Goal: Task Accomplishment & Management: Use online tool/utility

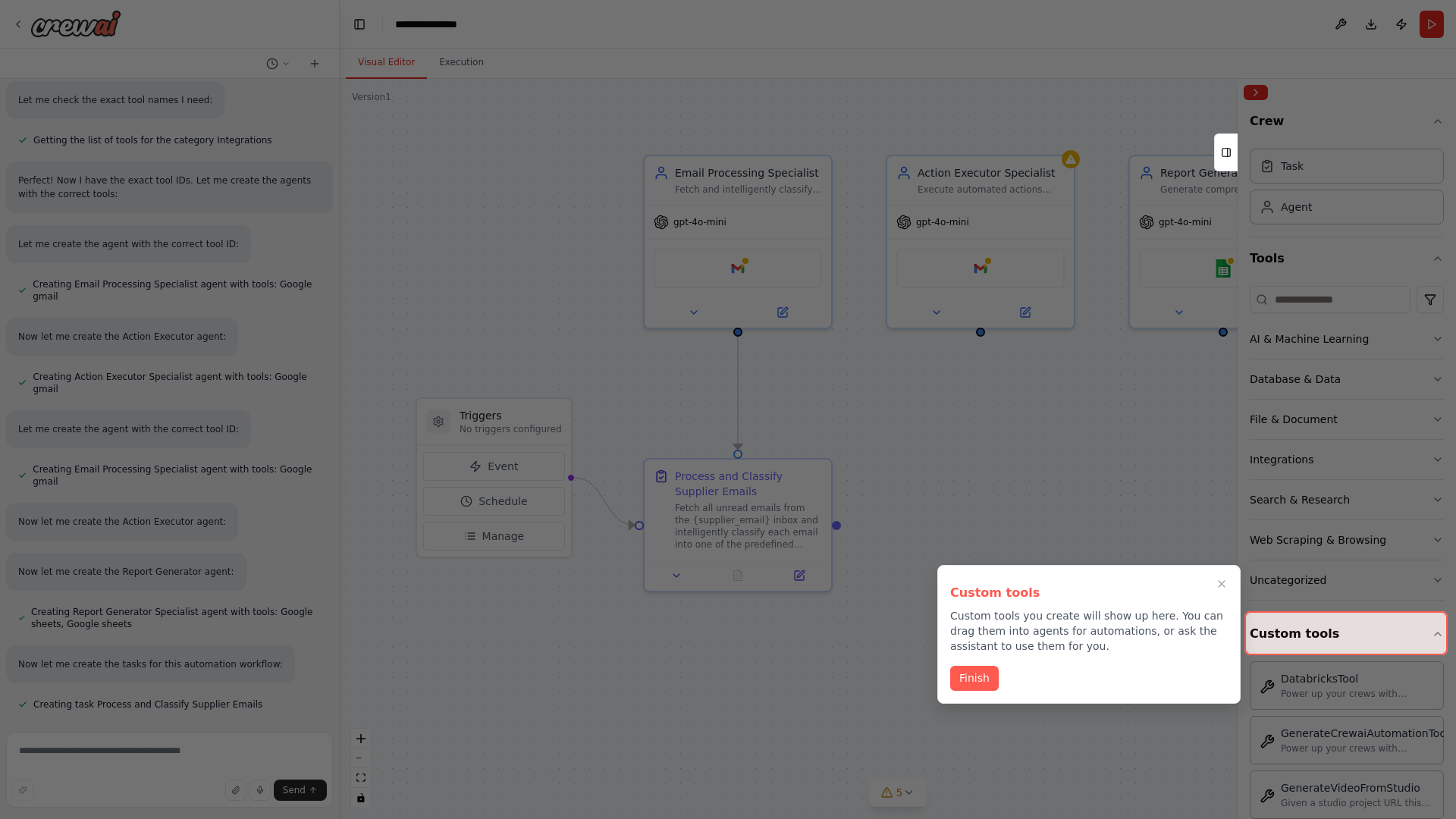
scroll to position [1880, 0]
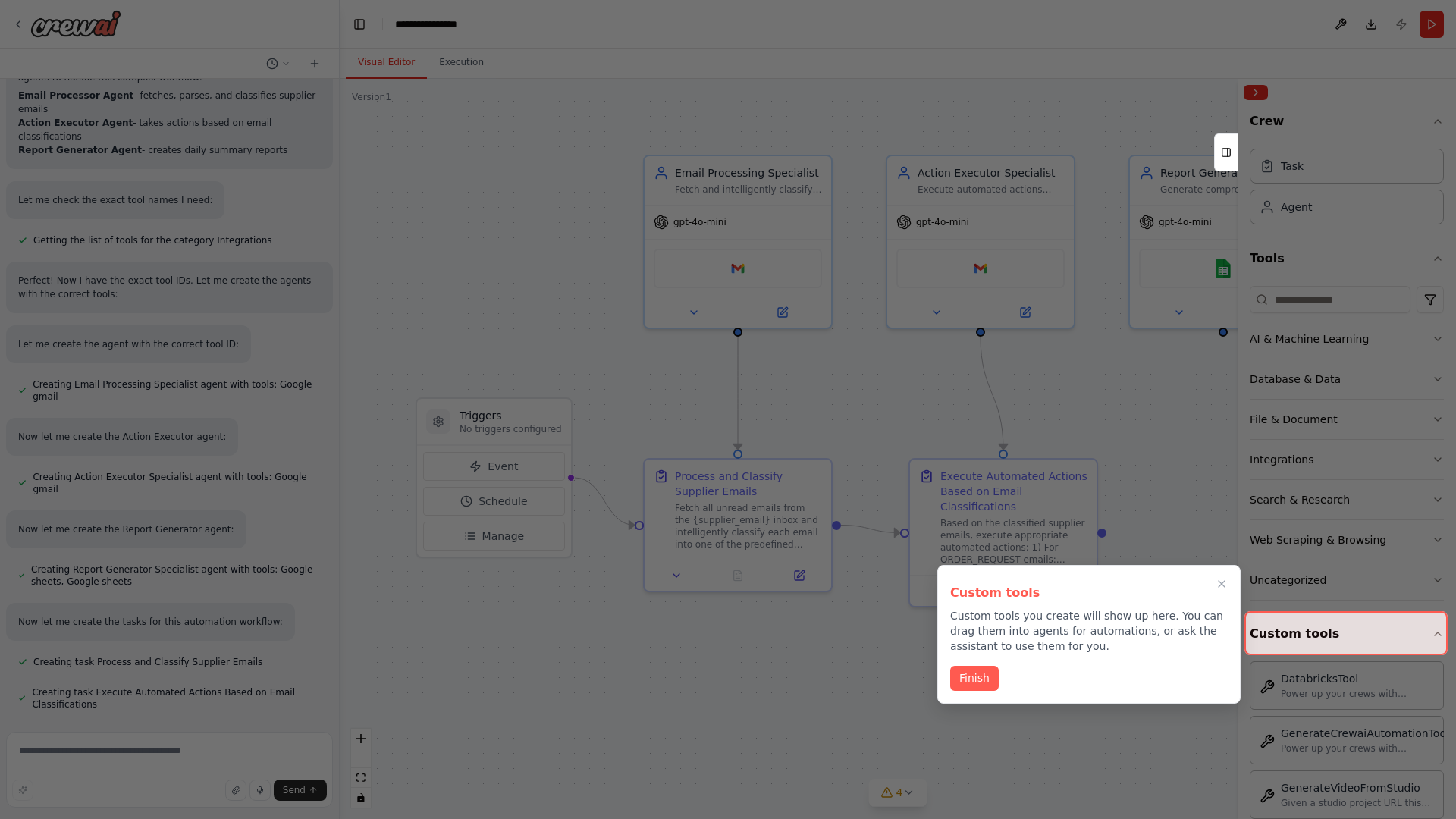
scroll to position [1768, 0]
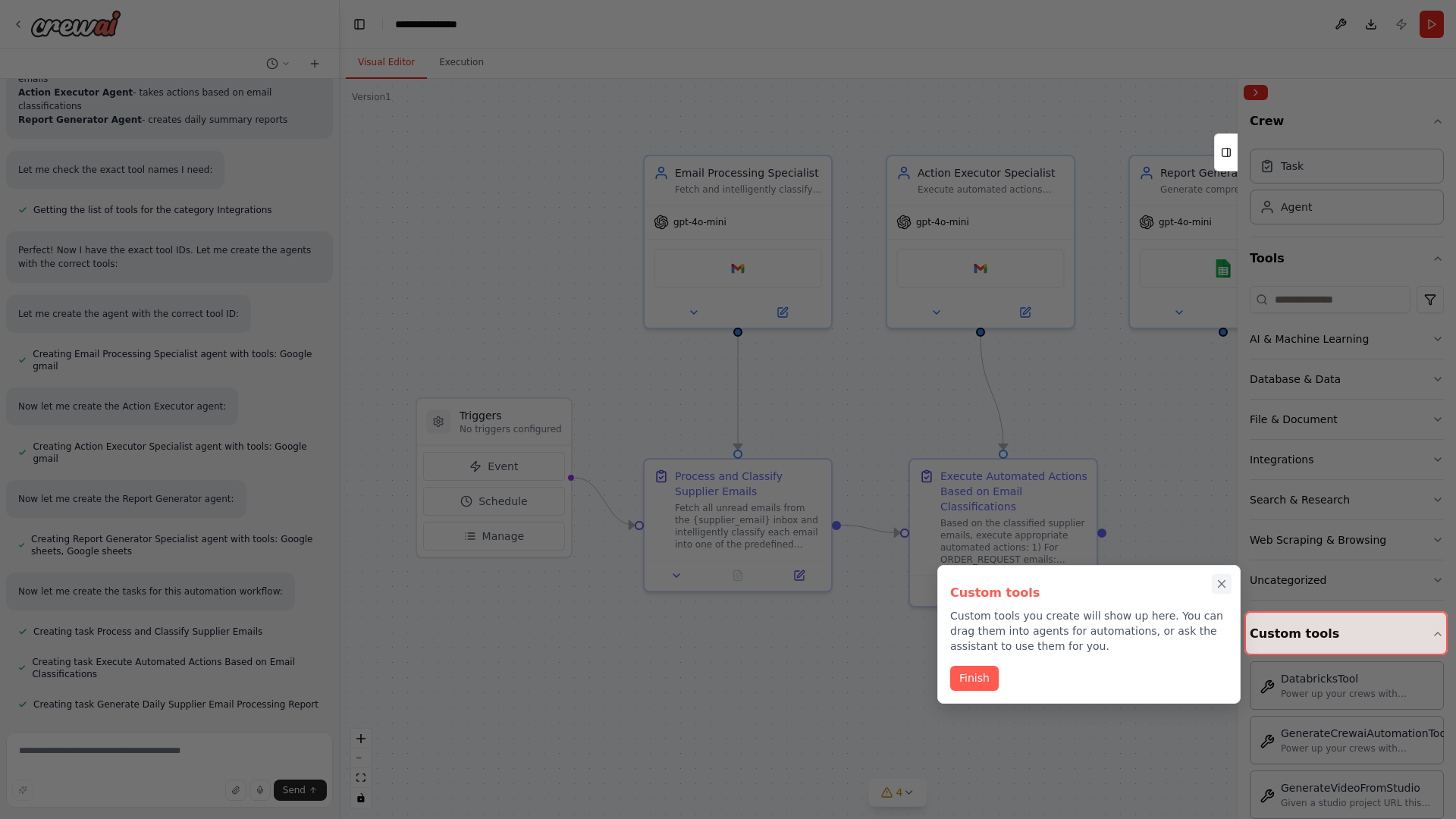
click at [1222, 584] on icon "Close walkthrough" at bounding box center [1222, 584] width 7 height 7
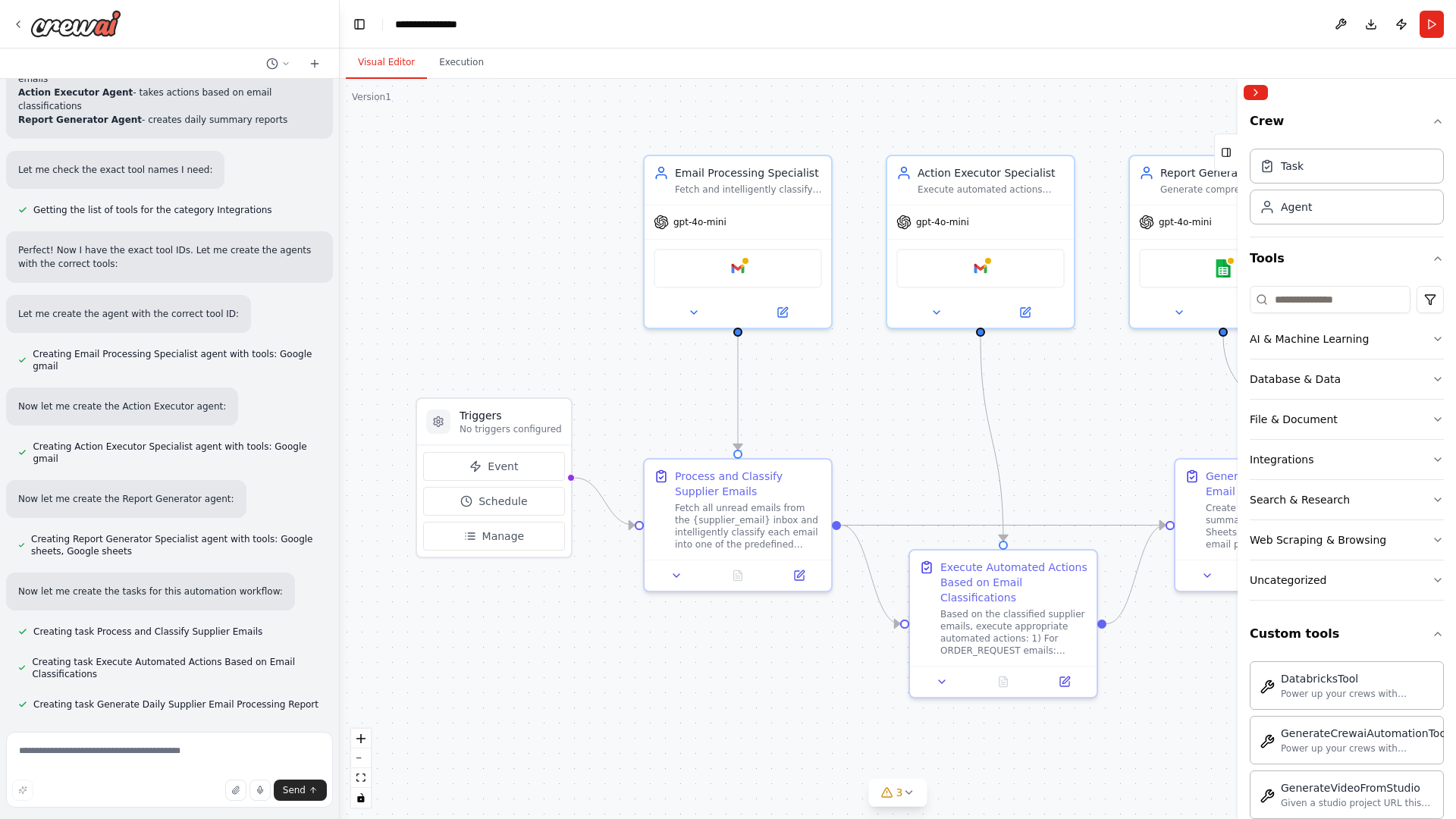
scroll to position [1848, 0]
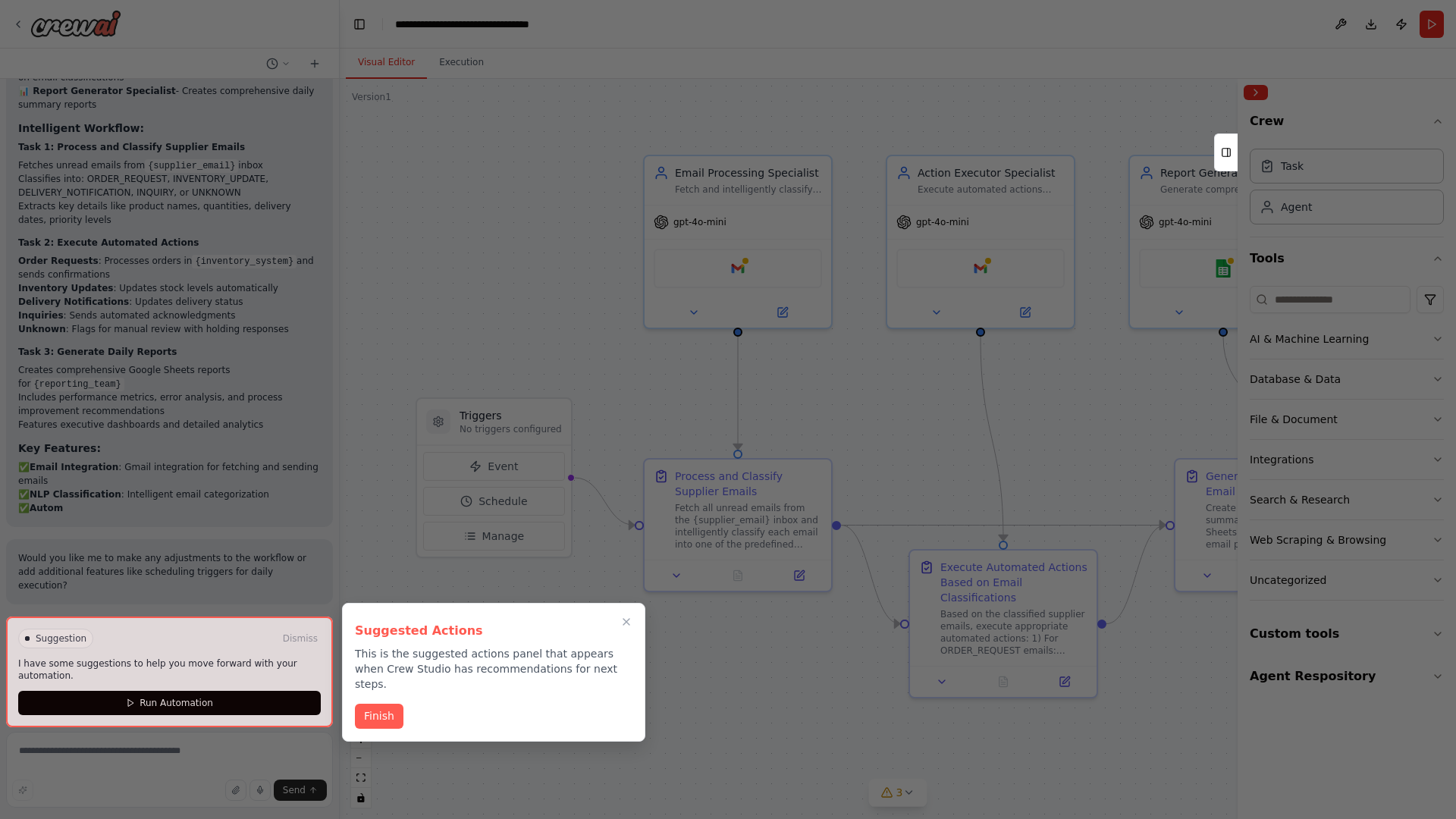
scroll to position [2702, 0]
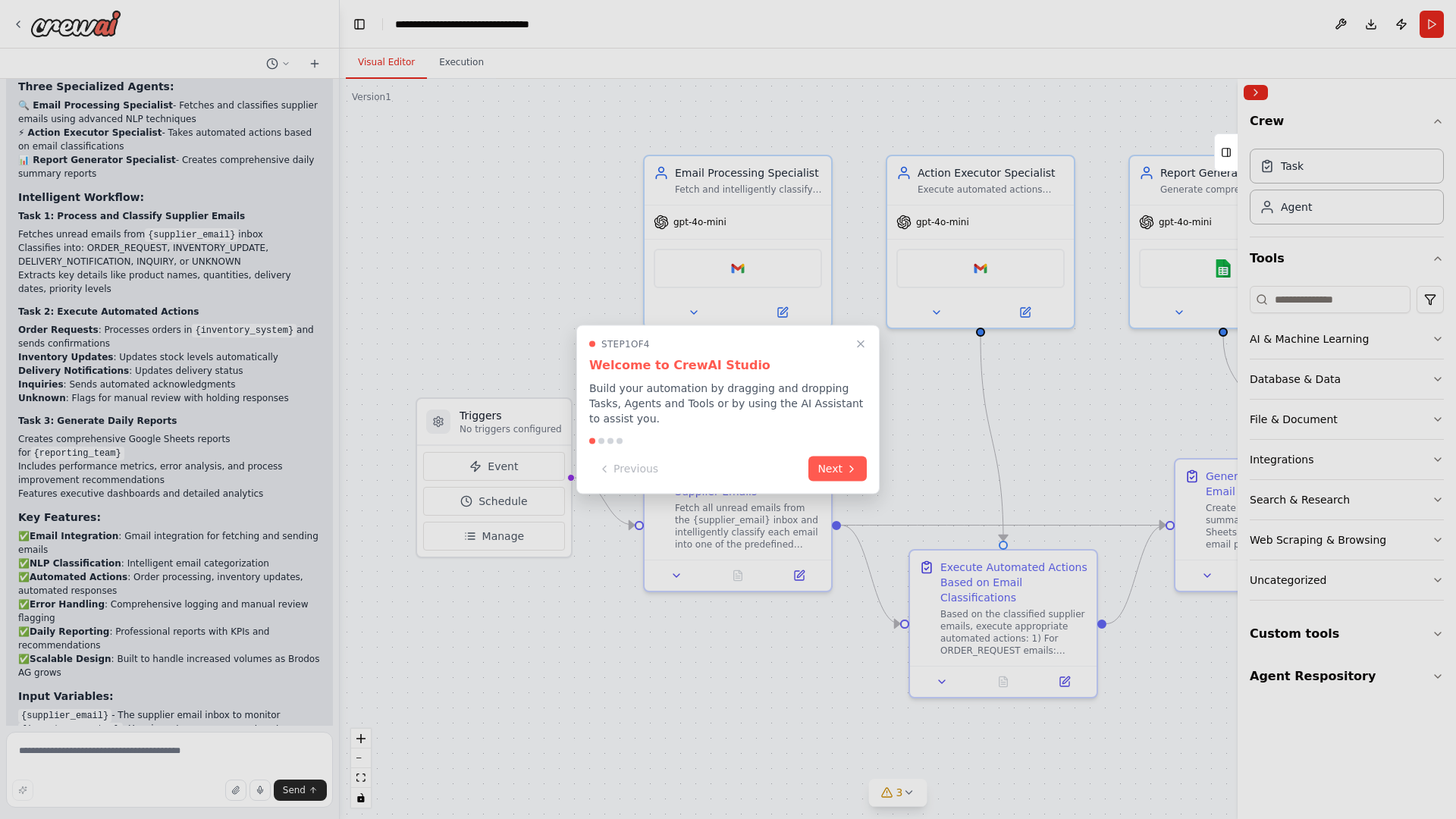
scroll to position [2892, 0]
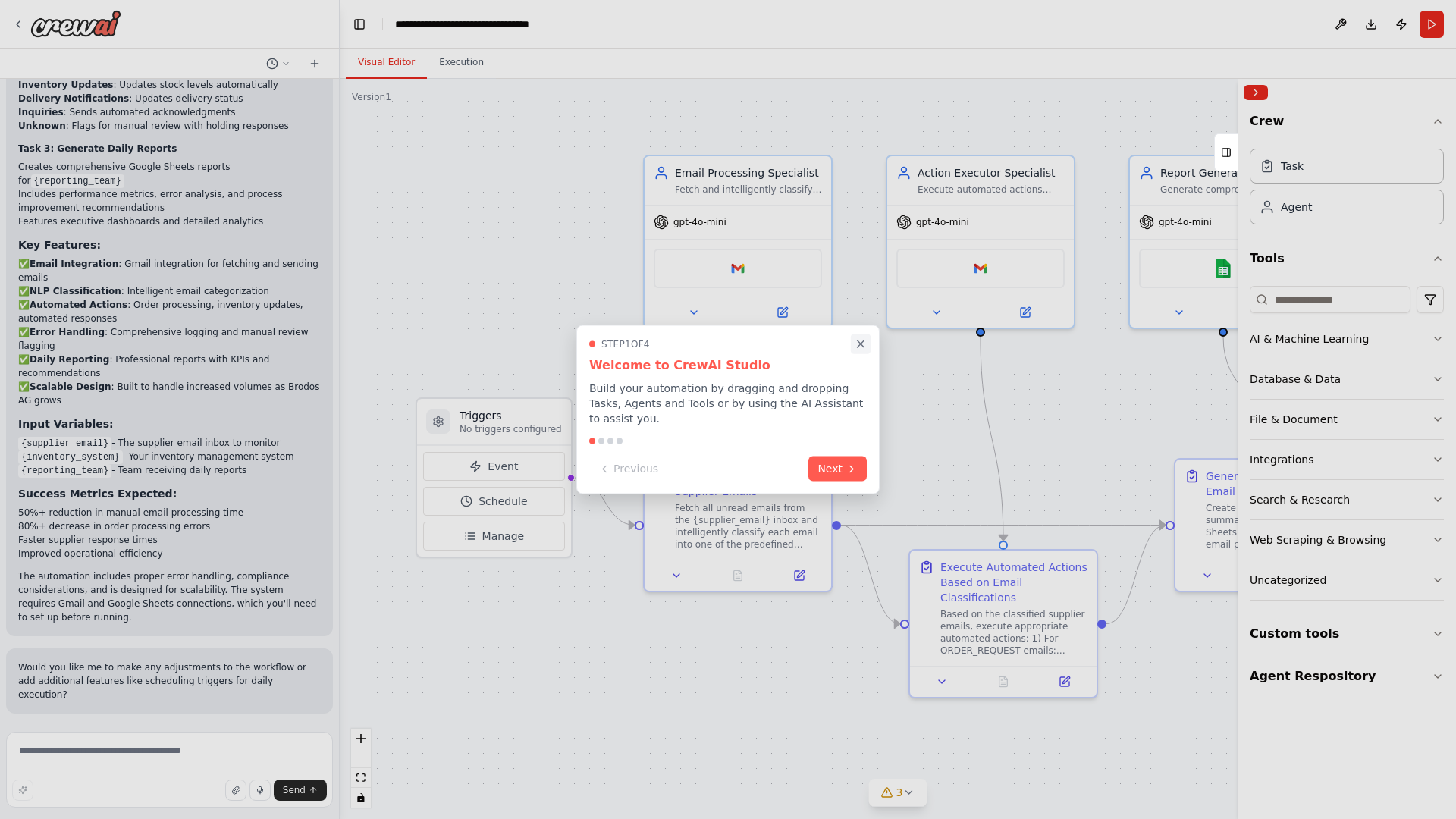
click at [860, 344] on icon "Close walkthrough" at bounding box center [860, 344] width 7 height 7
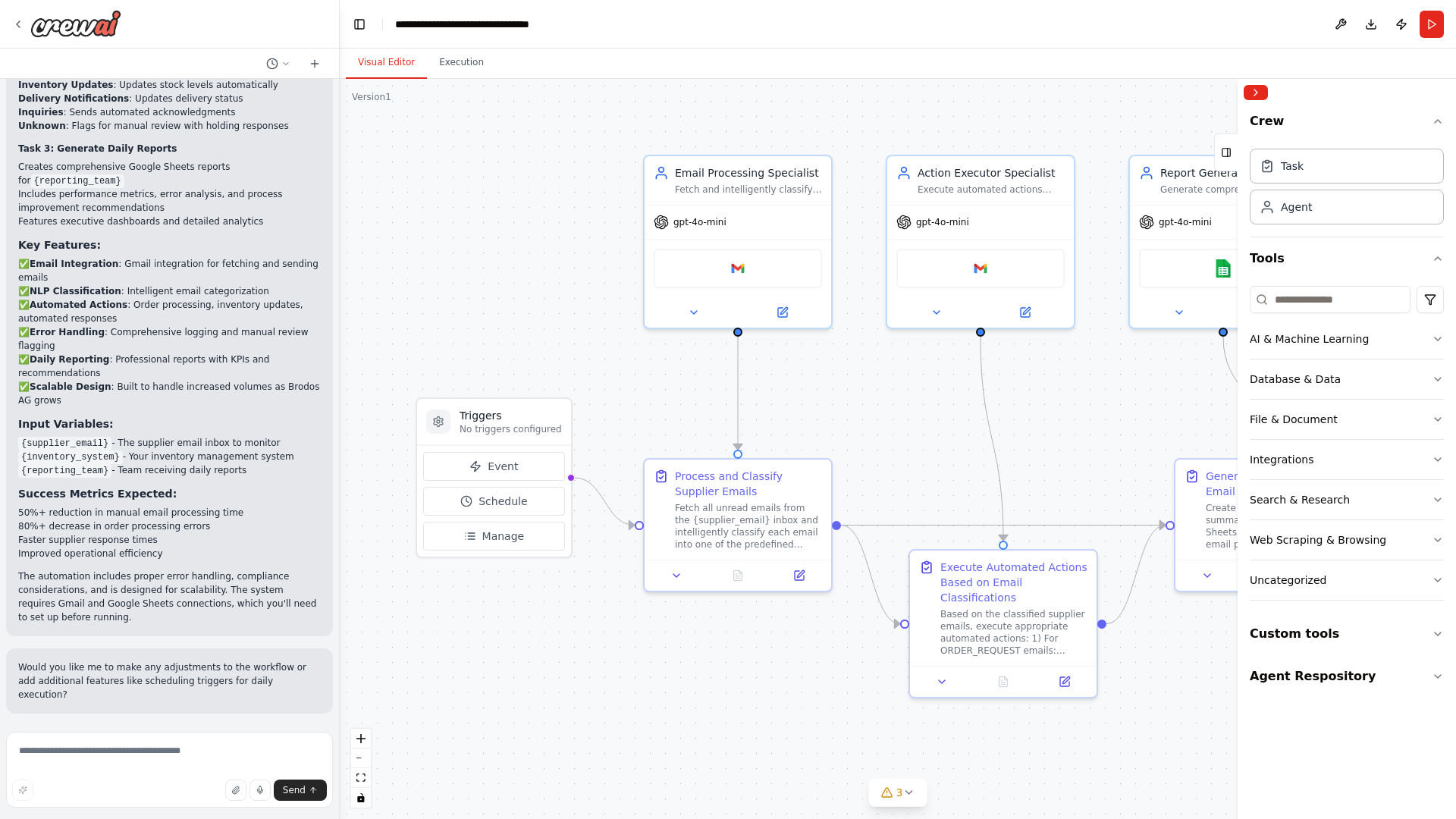
scroll to position [0, 0]
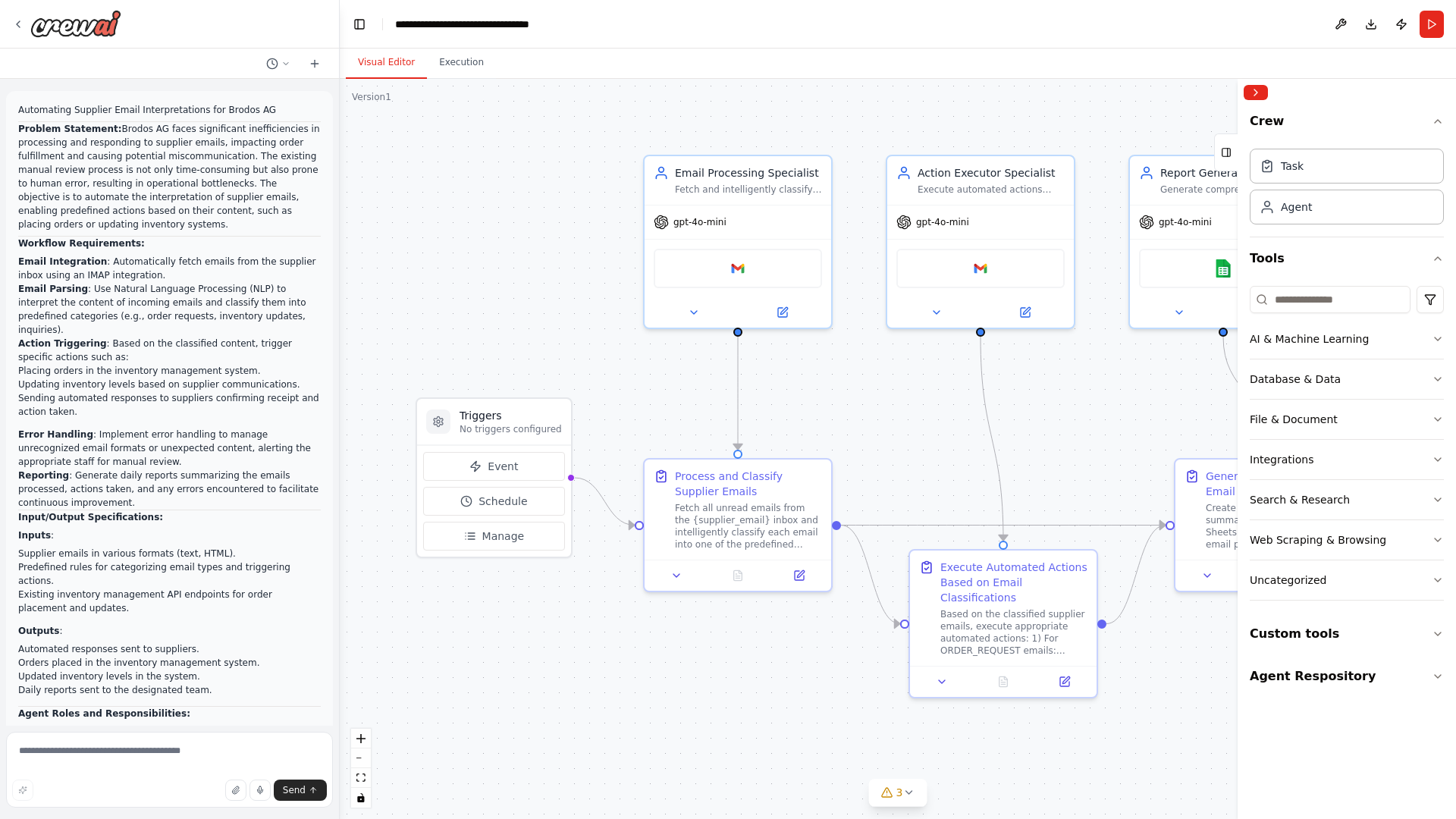
click at [21, 106] on p "Automating Supplier Email Interpretations for Brodos AG" at bounding box center [169, 110] width 302 height 14
click at [446, 167] on div ".deletable-edge-delete-btn { width: 20px; height: 20px; border: 0px solid #ffff…" at bounding box center [898, 449] width 1116 height 740
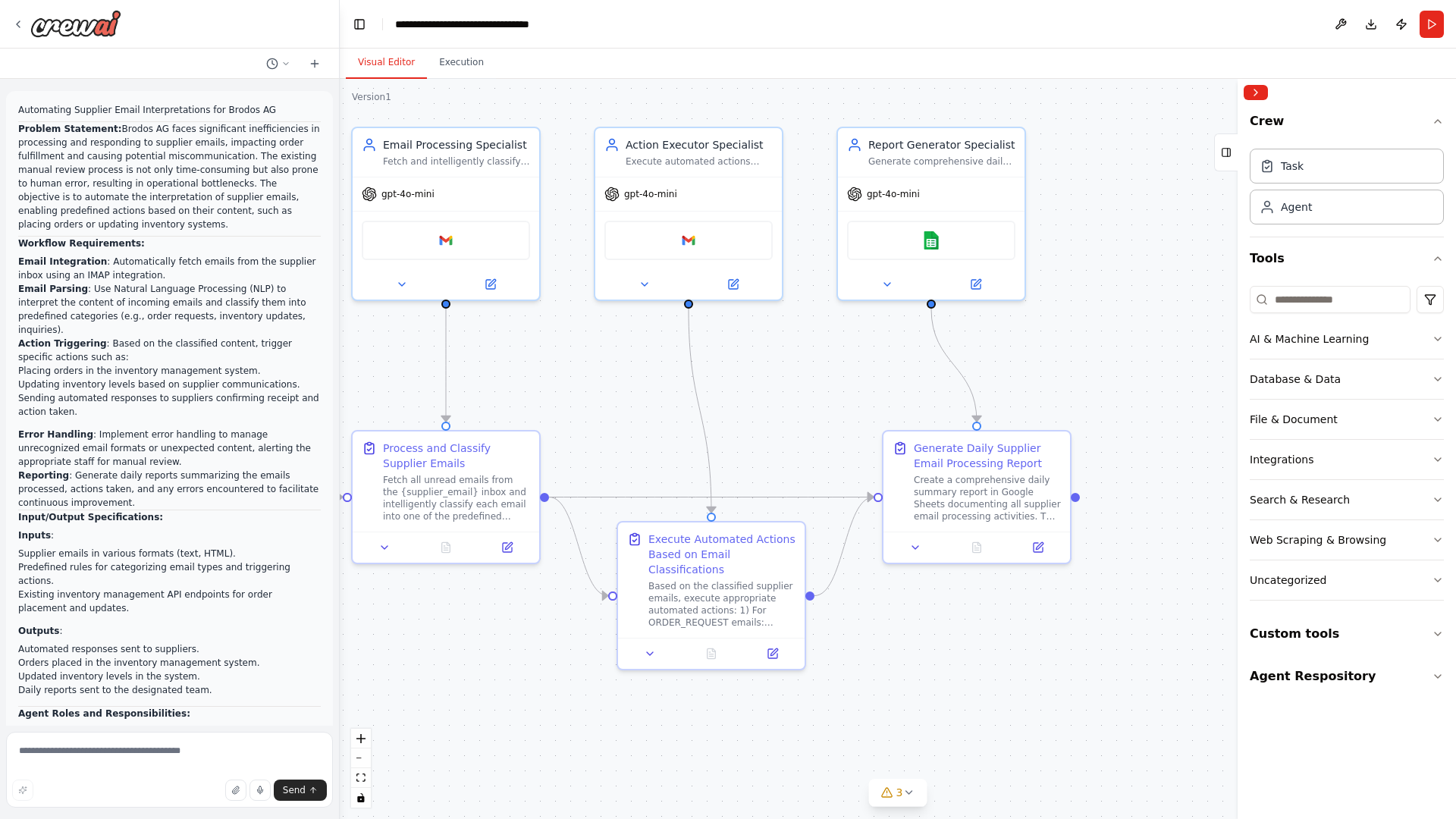
drag, startPoint x: 727, startPoint y: 366, endPoint x: 408, endPoint y: 335, distance: 320.5
click at [408, 335] on div ".deletable-edge-delete-btn { width: 20px; height: 20px; border: 0px solid #ffff…" at bounding box center [898, 449] width 1116 height 740
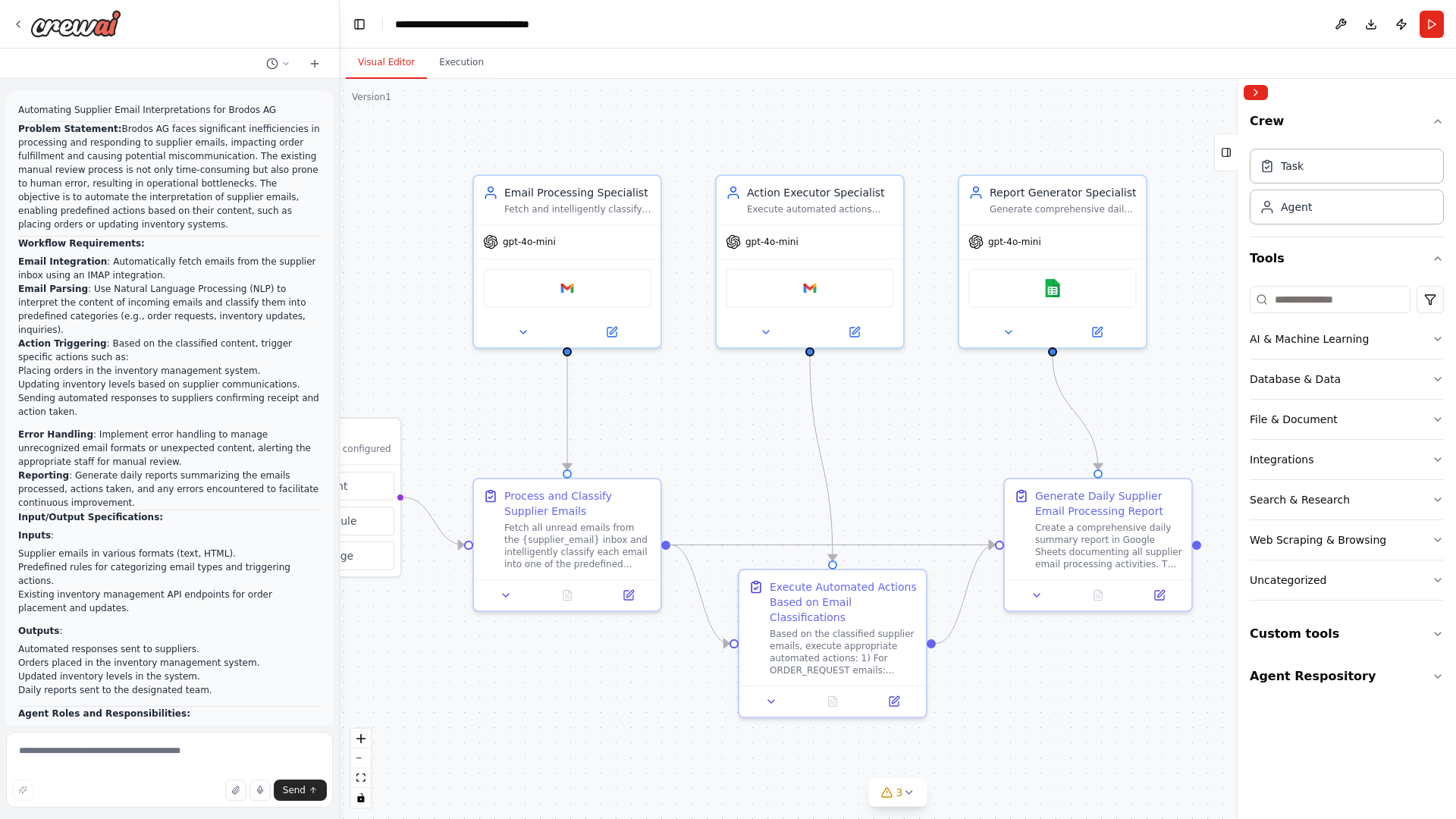
drag, startPoint x: 408, startPoint y: 335, endPoint x: 609, endPoint y: 403, distance: 212.2
click at [609, 403] on div ".deletable-edge-delete-btn { width: 20px; height: 20px; border: 0px solid #ffff…" at bounding box center [898, 449] width 1116 height 740
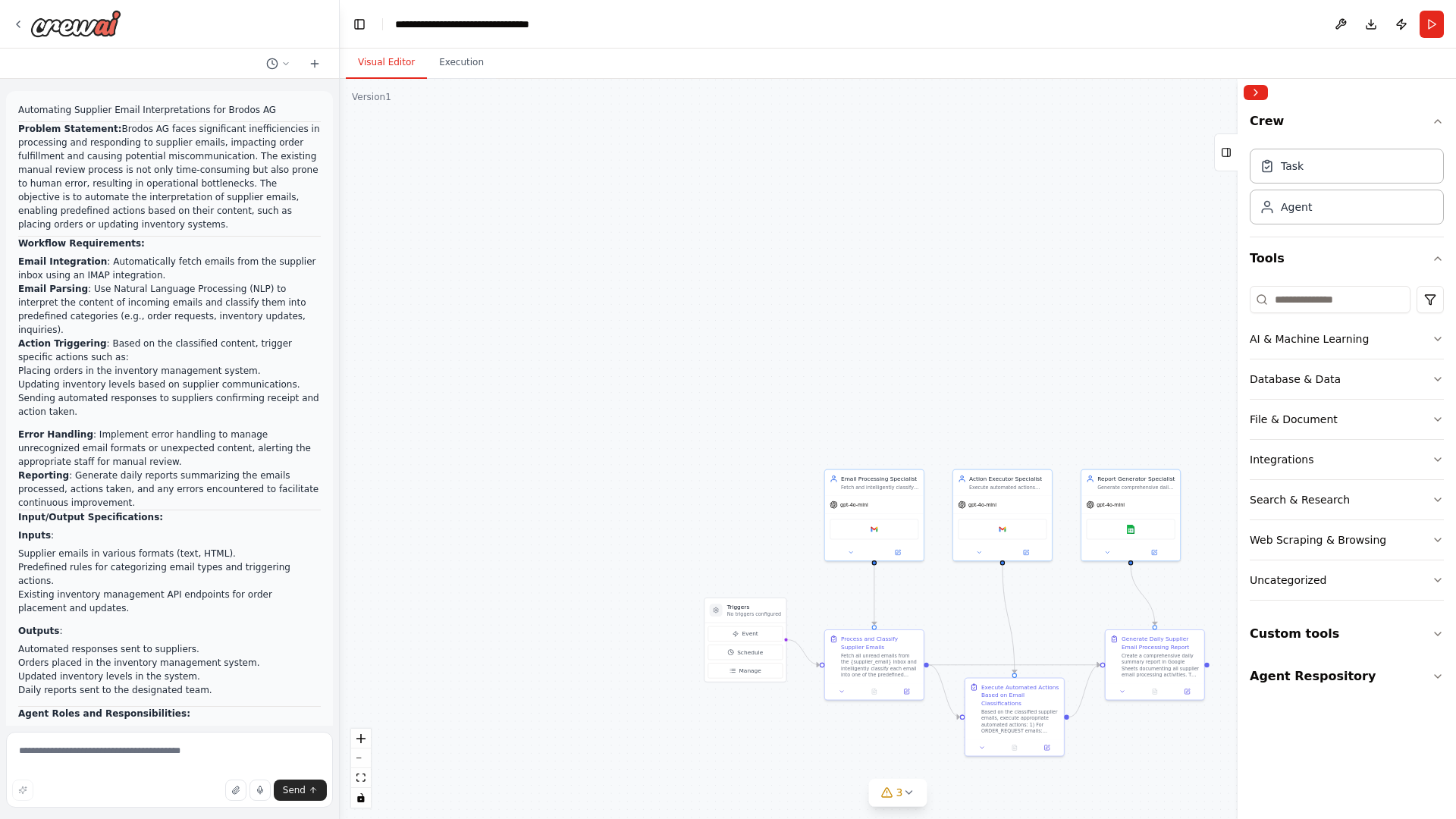
drag, startPoint x: 610, startPoint y: 123, endPoint x: 689, endPoint y: 362, distance: 251.7
click at [689, 362] on div ".deletable-edge-delete-btn { width: 20px; height: 20px; border: 0px solid #ffff…" at bounding box center [898, 449] width 1116 height 740
